Goal: Navigation & Orientation: Understand site structure

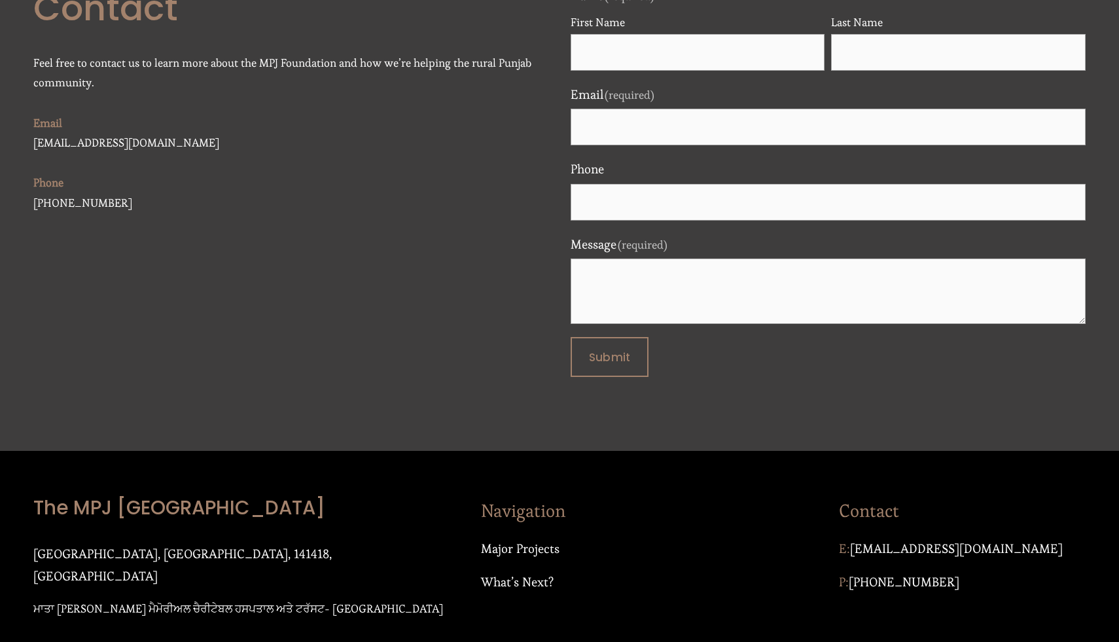
scroll to position [4279, 0]
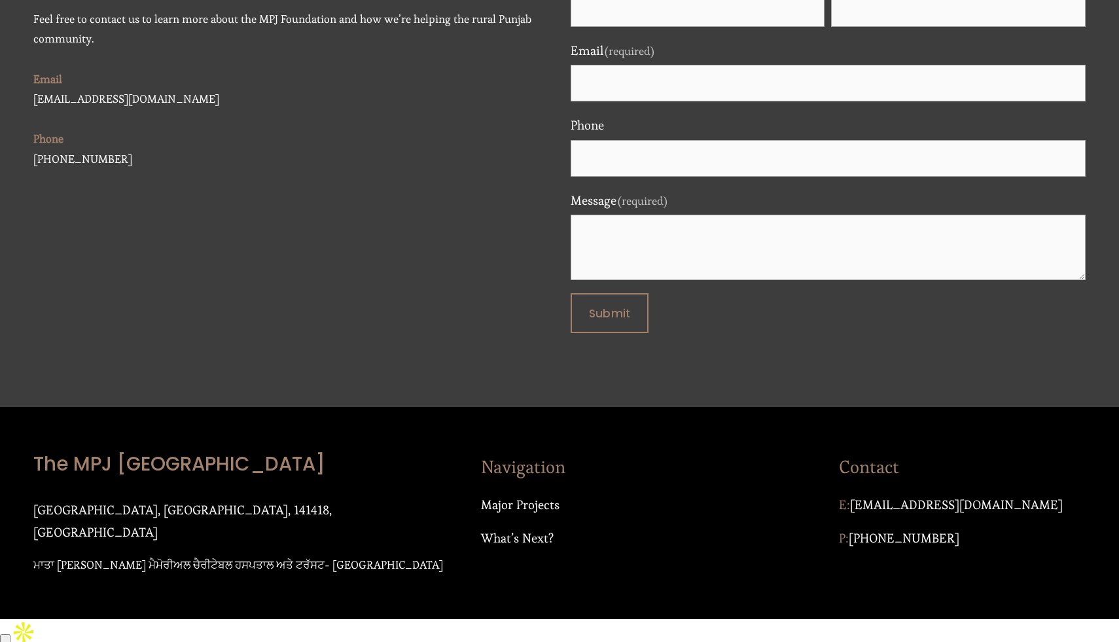
click at [526, 551] on div "Navigation Major Projects What’s Next?" at bounding box center [649, 501] width 336 height 100
click at [533, 516] on p "Major Projects" at bounding box center [649, 505] width 336 height 22
click at [526, 516] on p "Major Projects" at bounding box center [649, 505] width 336 height 22
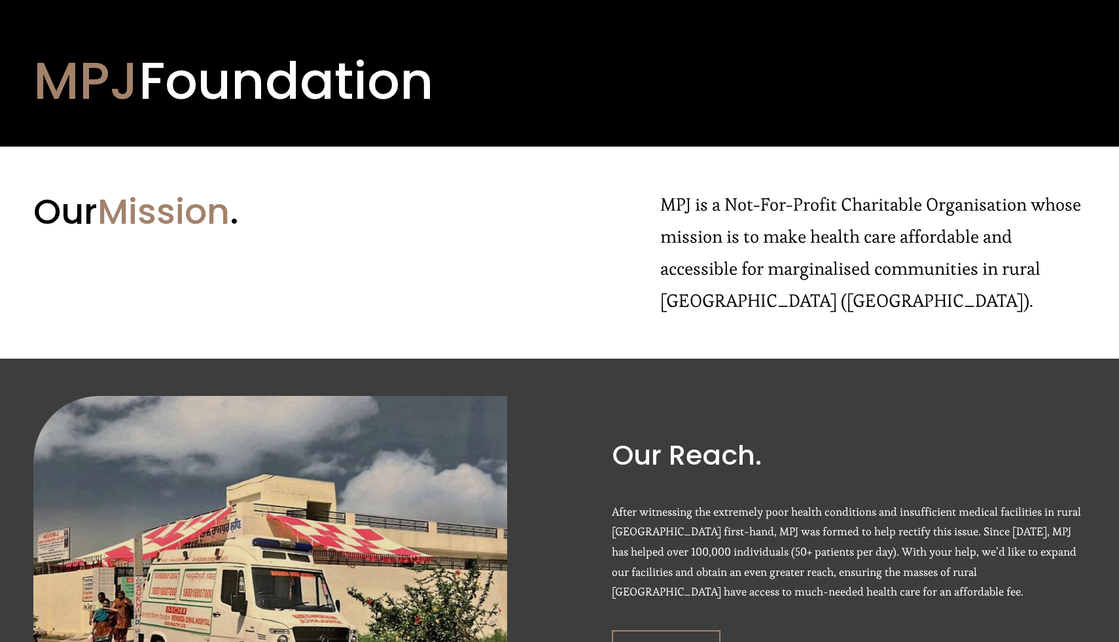
scroll to position [0, 0]
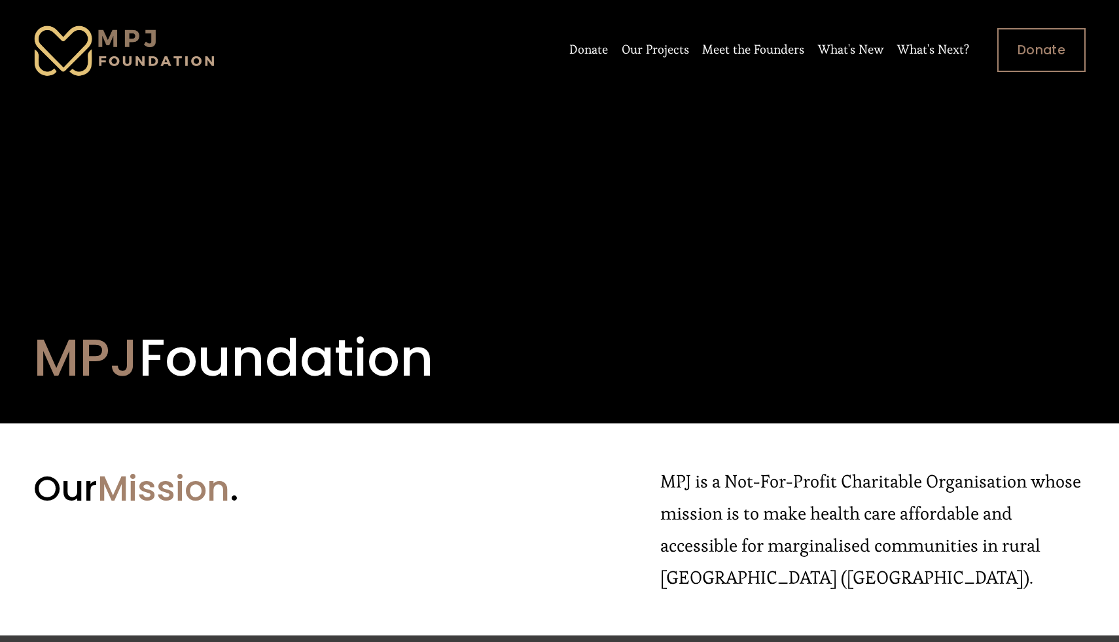
click at [667, 52] on link "Our Projects" at bounding box center [655, 49] width 67 height 25
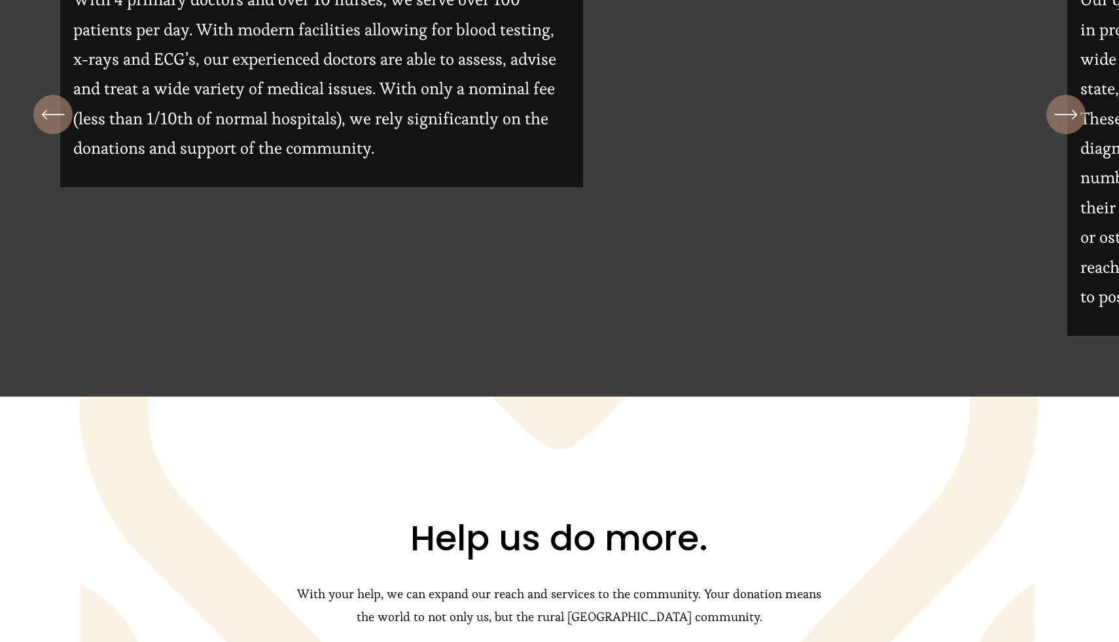
scroll to position [827, 0]
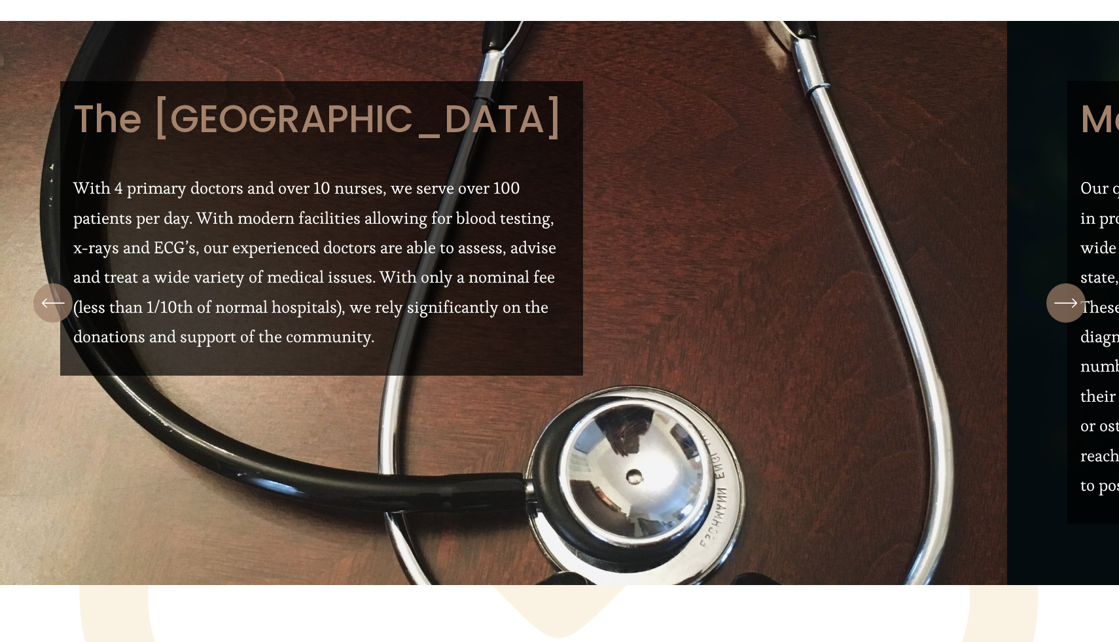
click at [1053, 310] on div "\a \a \a Next\a \a" at bounding box center [1066, 302] width 39 height 39
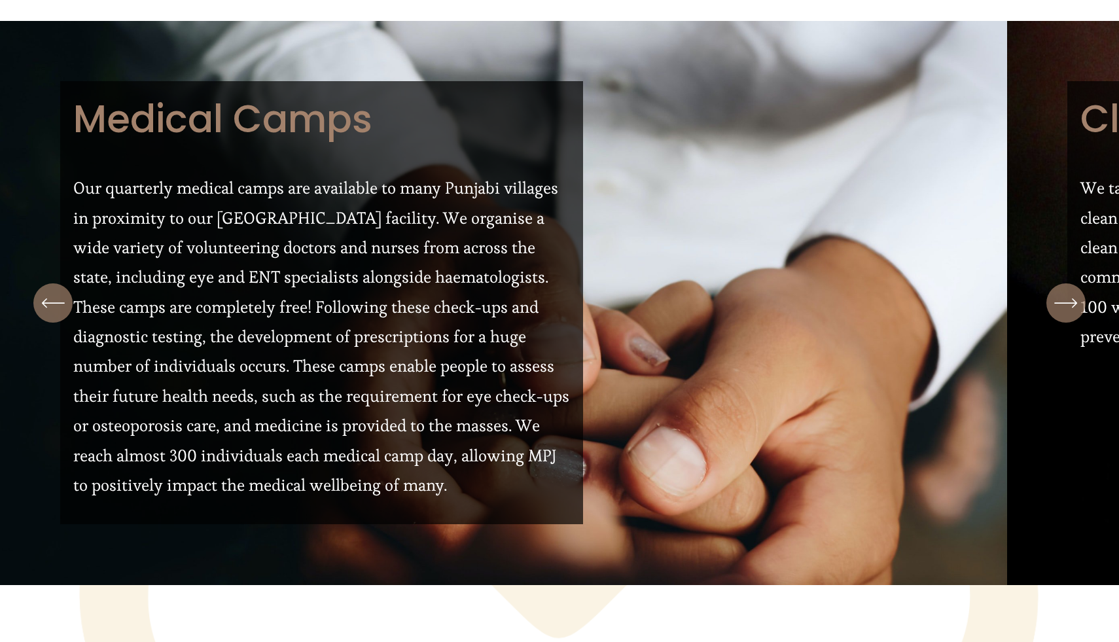
click at [1053, 310] on div "\a \a \a Next\a \a" at bounding box center [1066, 302] width 39 height 39
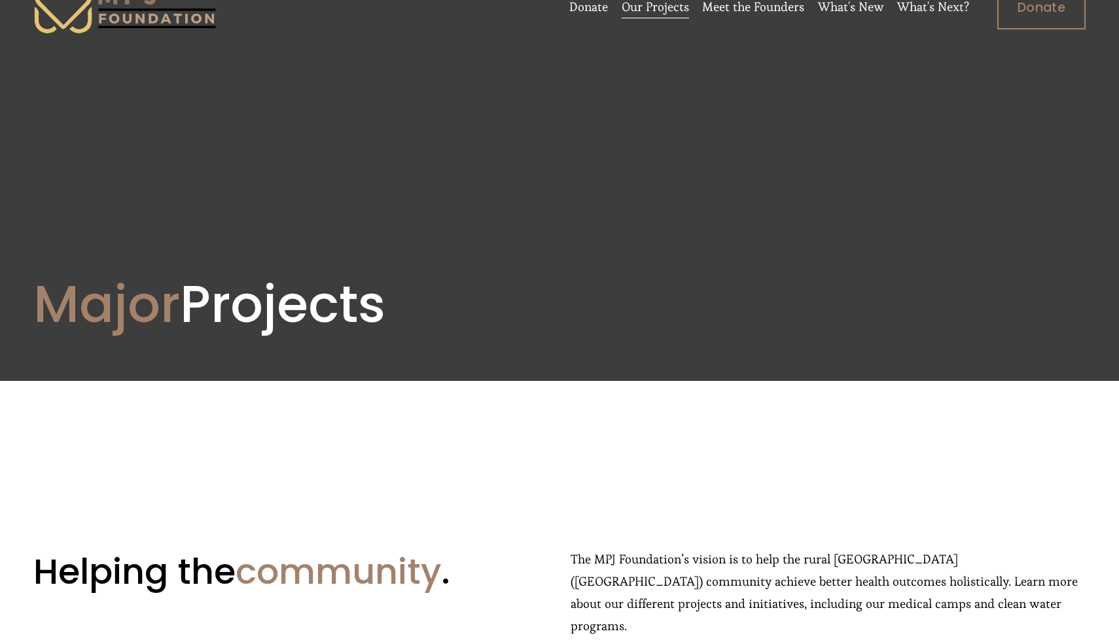
scroll to position [0, 0]
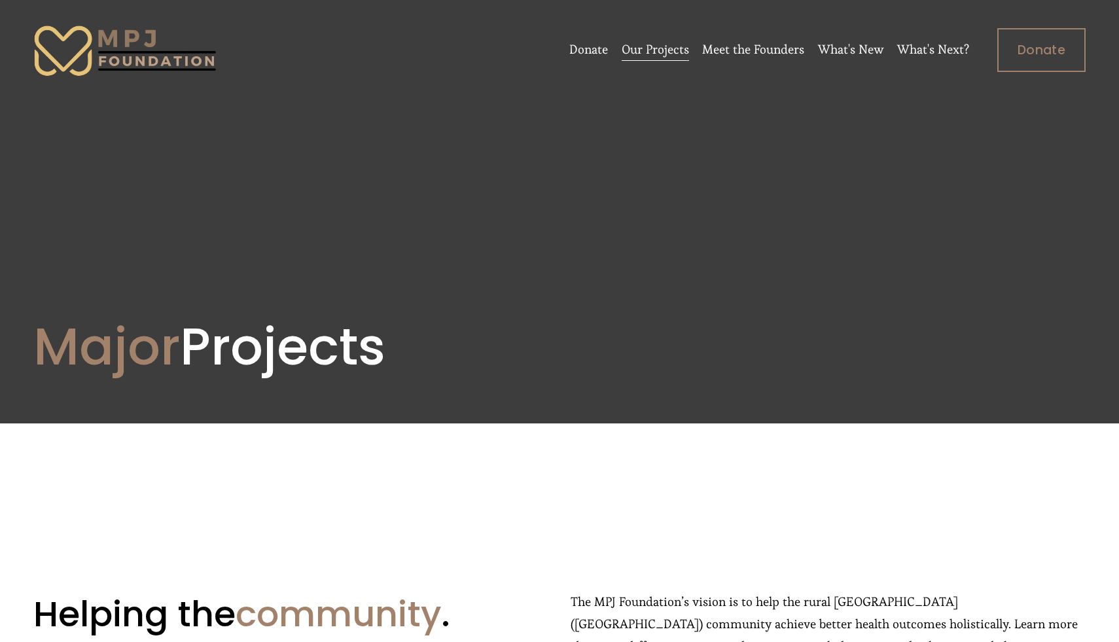
click at [850, 45] on link "What's New" at bounding box center [851, 49] width 66 height 25
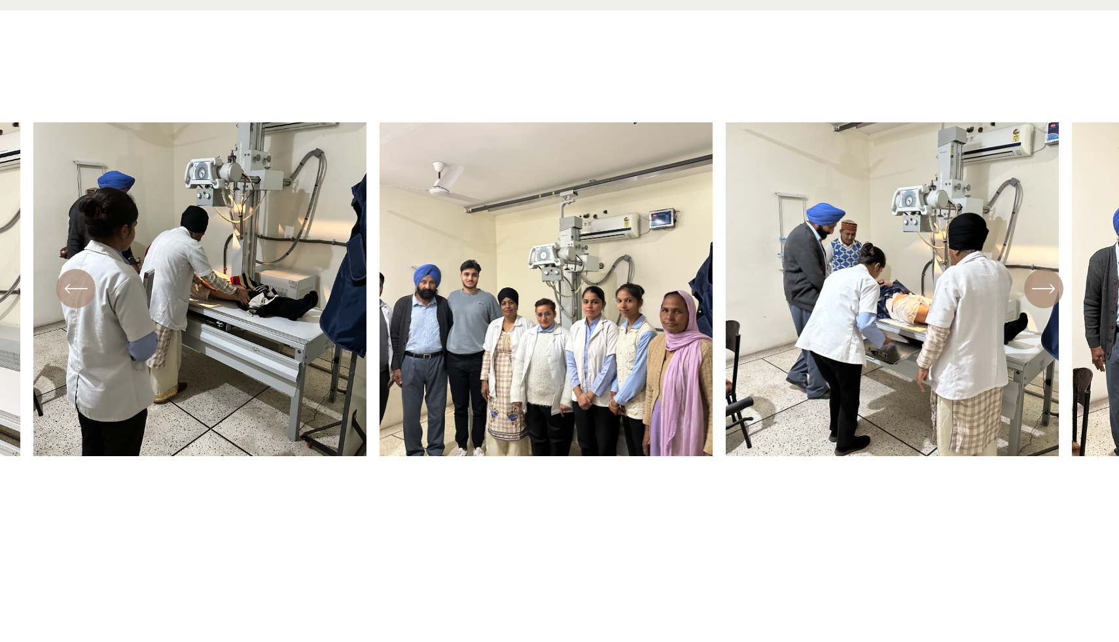
scroll to position [838, 0]
click at [1057, 287] on div "\a \a \a Next\a \a" at bounding box center [1043, 287] width 39 height 39
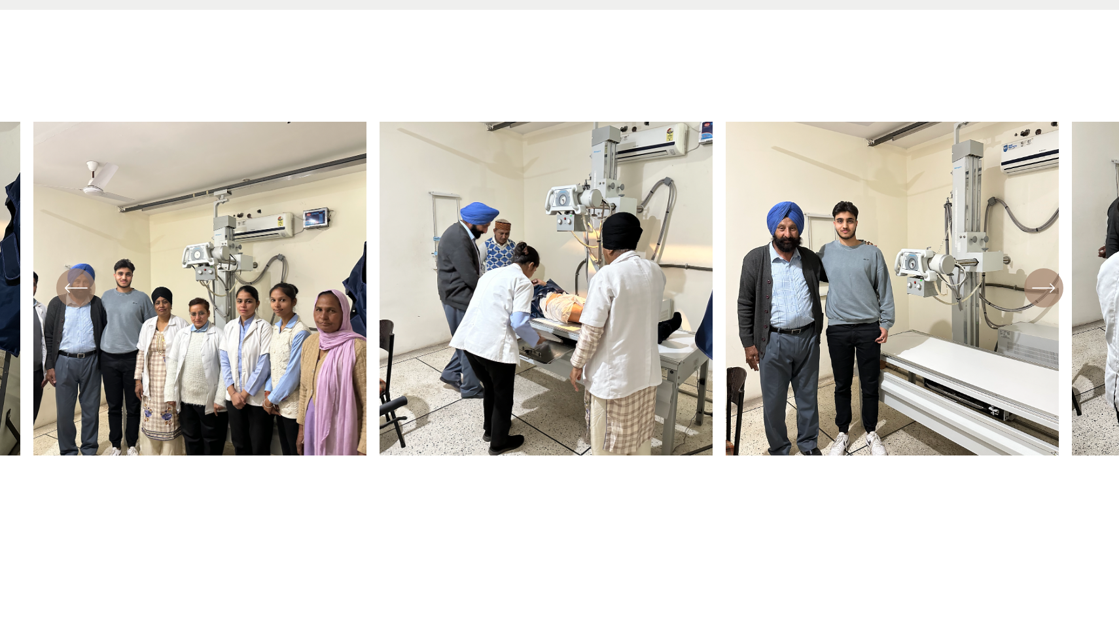
click at [1057, 287] on div "\a \a \a Next\a \a" at bounding box center [1043, 287] width 39 height 39
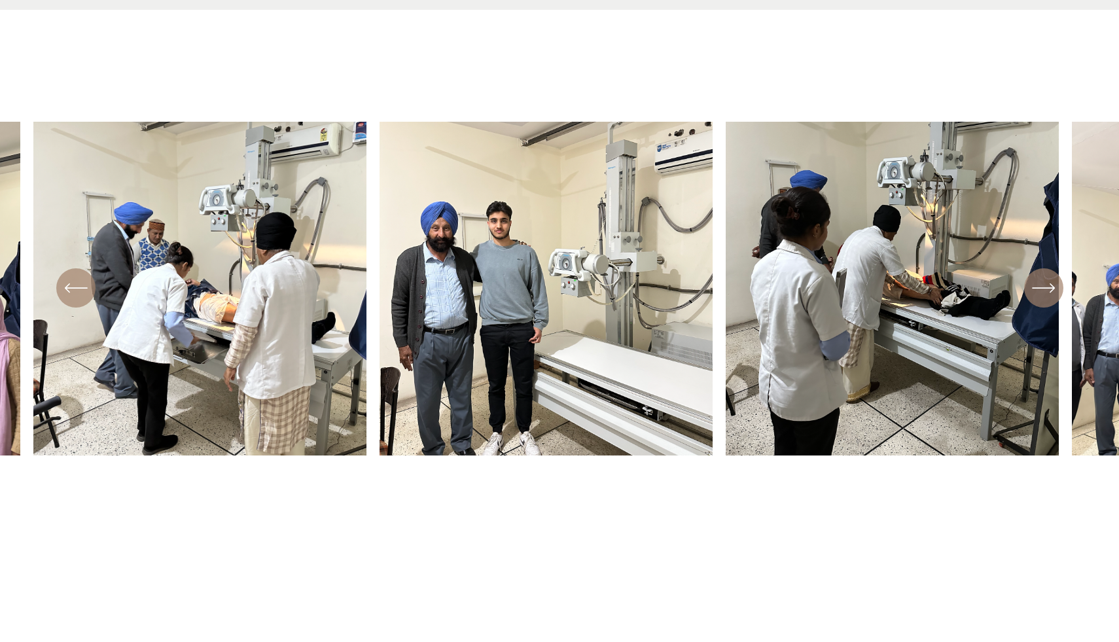
click at [1057, 287] on div "\a \a \a Next\a \a" at bounding box center [1043, 287] width 39 height 39
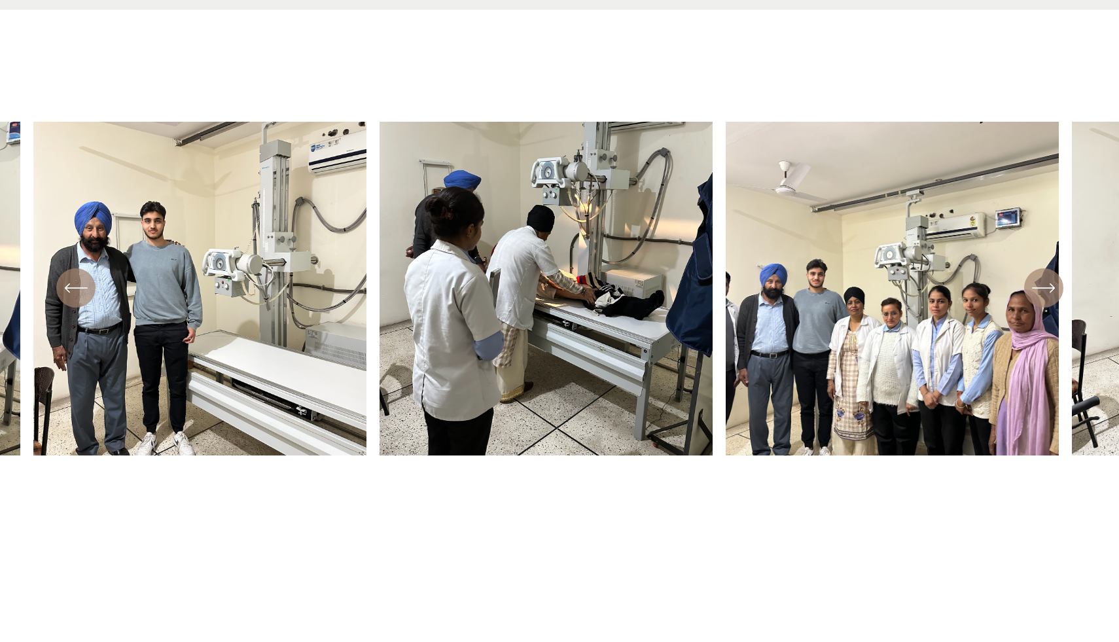
click at [1057, 287] on div "\a \a \a Next\a \a" at bounding box center [1043, 287] width 39 height 39
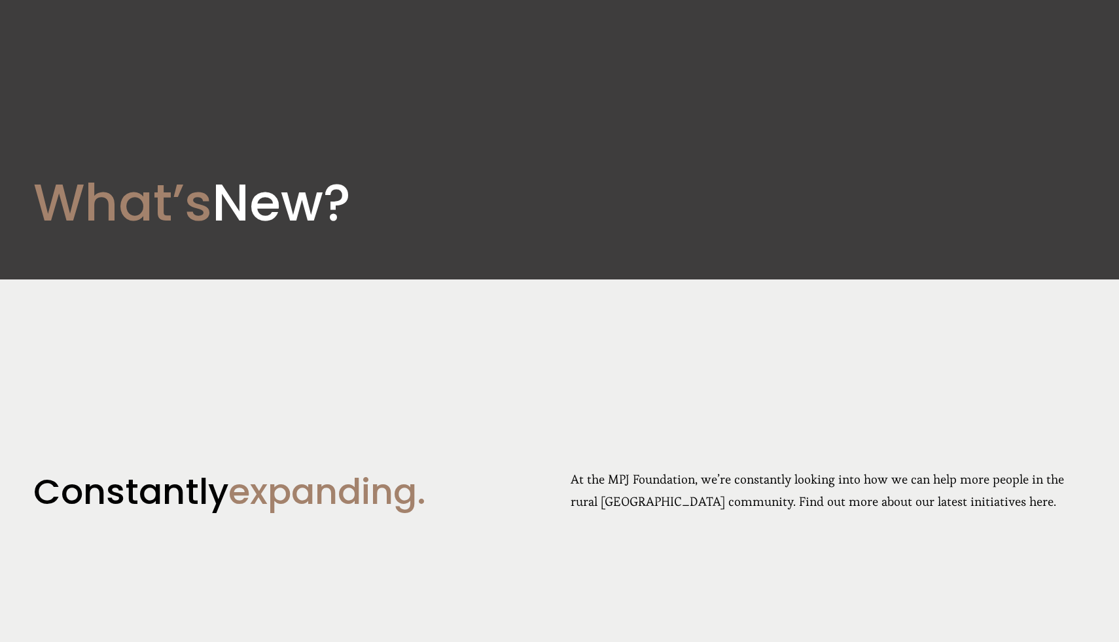
scroll to position [0, 0]
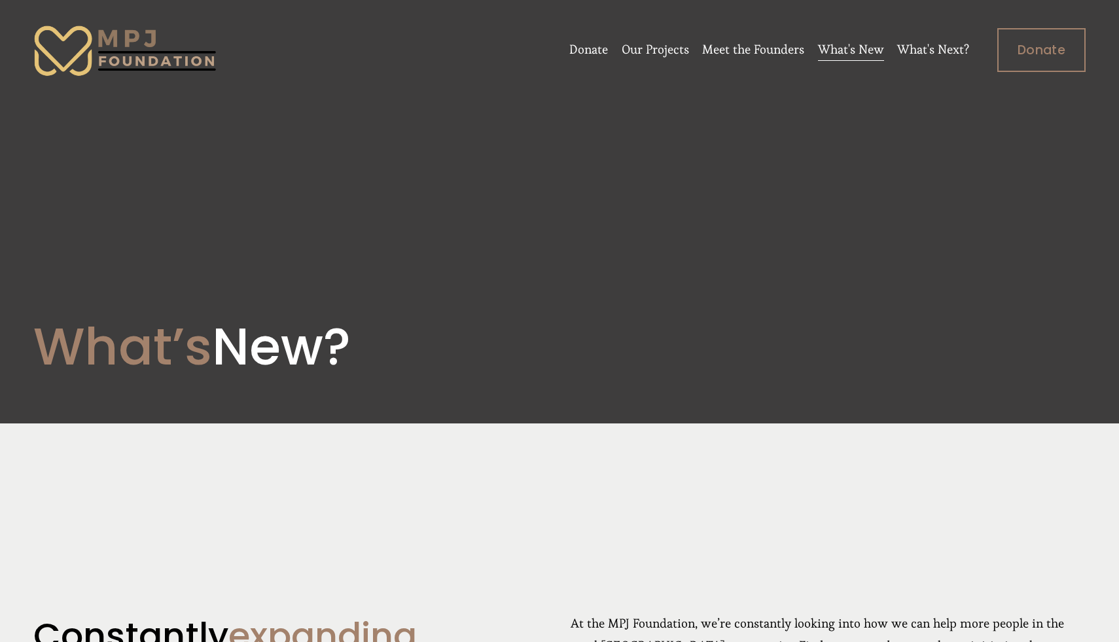
click at [929, 52] on link "What's Next?" at bounding box center [933, 49] width 72 height 25
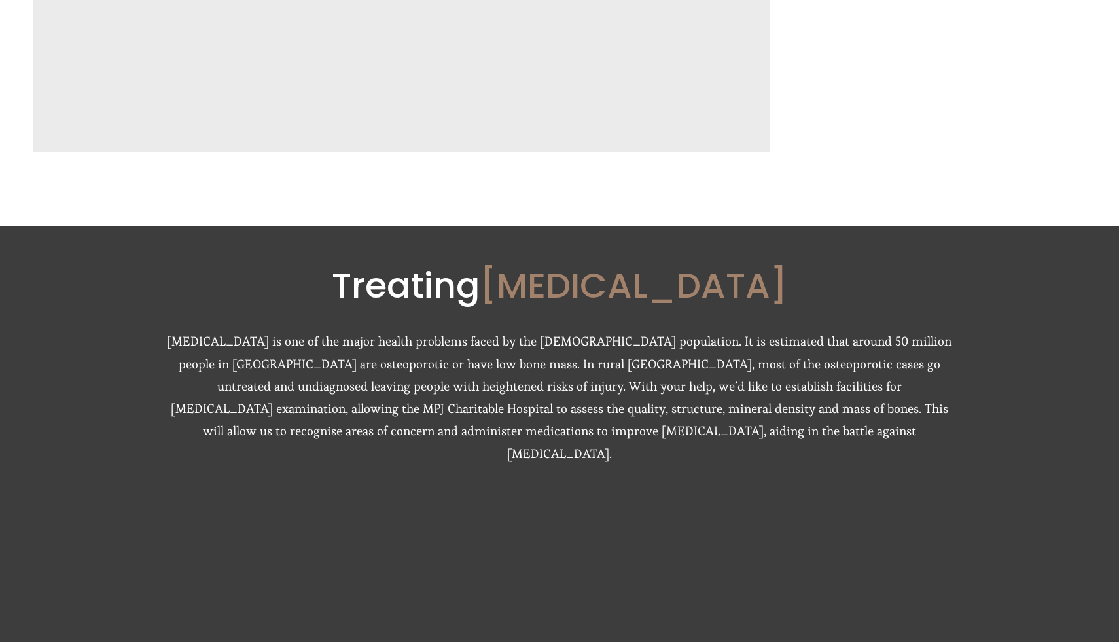
scroll to position [1831, 0]
